Goal: Check status: Check status

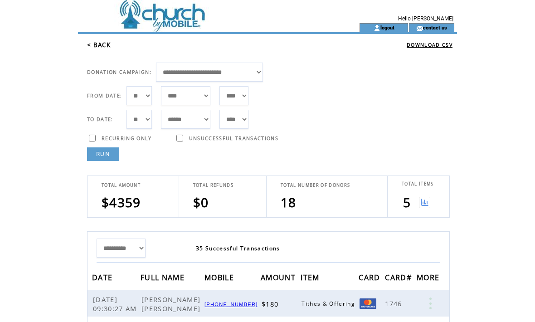
click at [478, 215] on html "**********" at bounding box center [267, 161] width 535 height 322
click at [426, 192] on td "5" at bounding box center [417, 202] width 33 height 21
click at [105, 153] on link "RUN" at bounding box center [103, 154] width 32 height 14
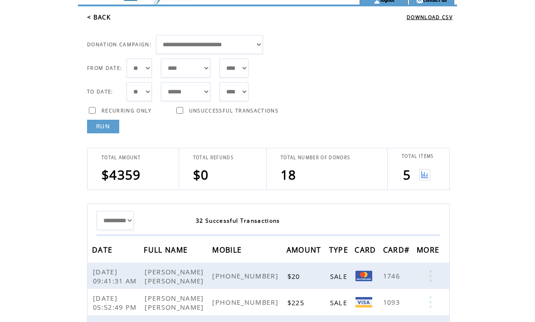
scroll to position [28, 0]
click at [426, 170] on img at bounding box center [424, 174] width 11 height 11
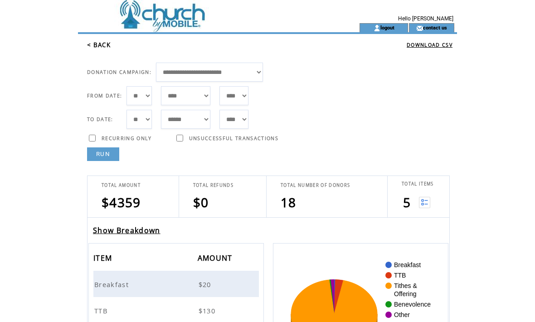
click at [126, 230] on link "Show Breakdown" at bounding box center [127, 230] width 68 height 10
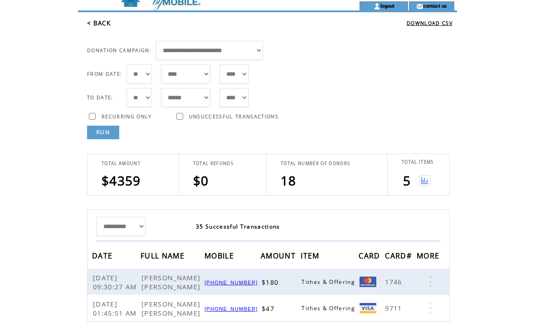
scroll to position [22, 0]
click at [110, 136] on link "RUN" at bounding box center [103, 133] width 32 height 14
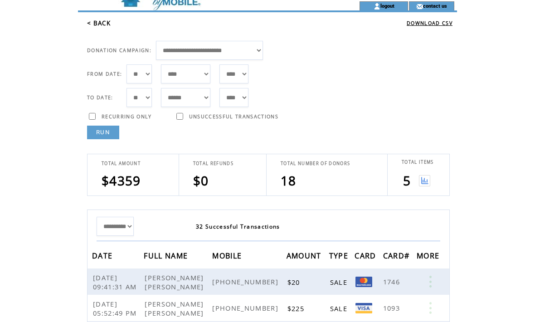
click at [425, 180] on img at bounding box center [424, 180] width 11 height 11
